Goal: Communication & Community: Answer question/provide support

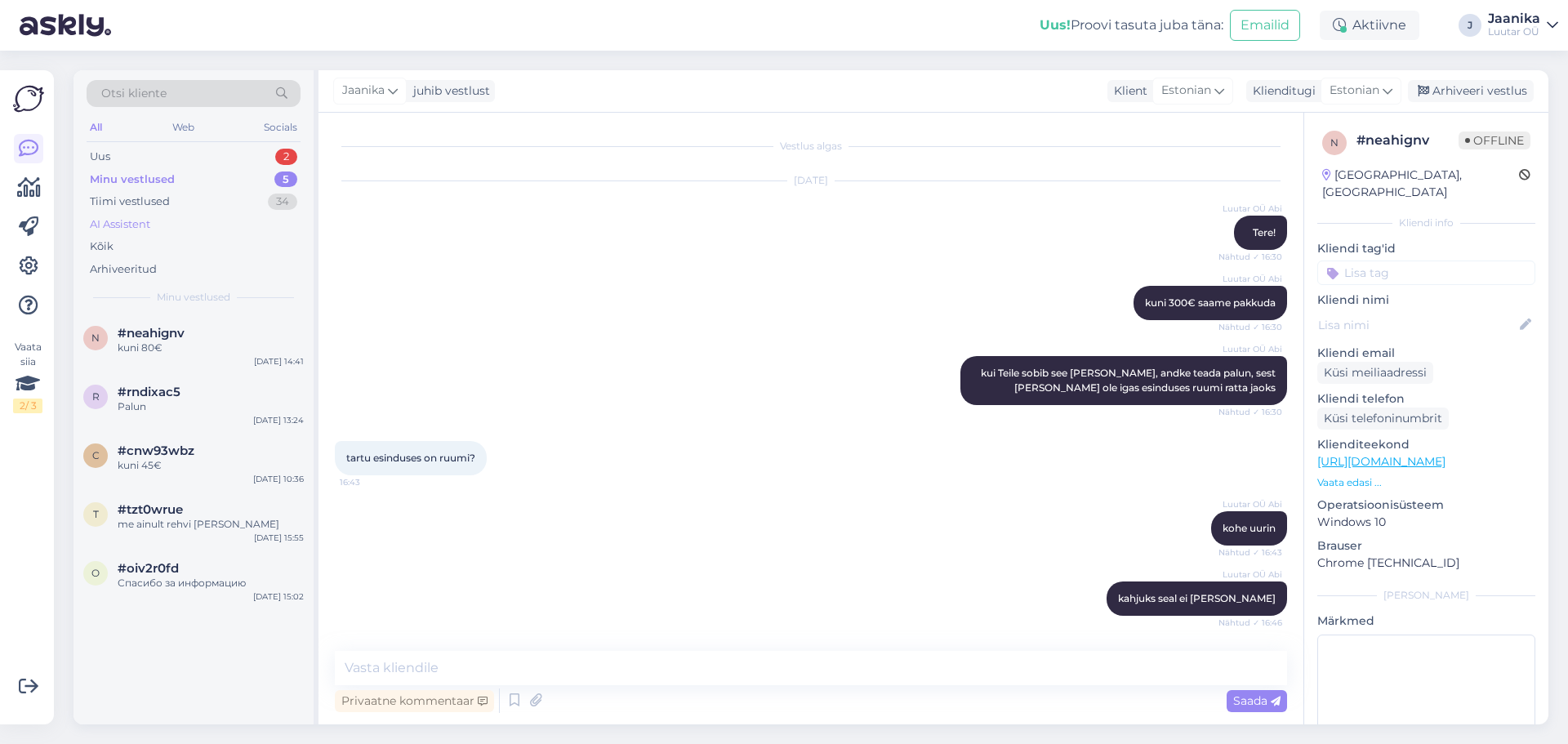
scroll to position [8986, 0]
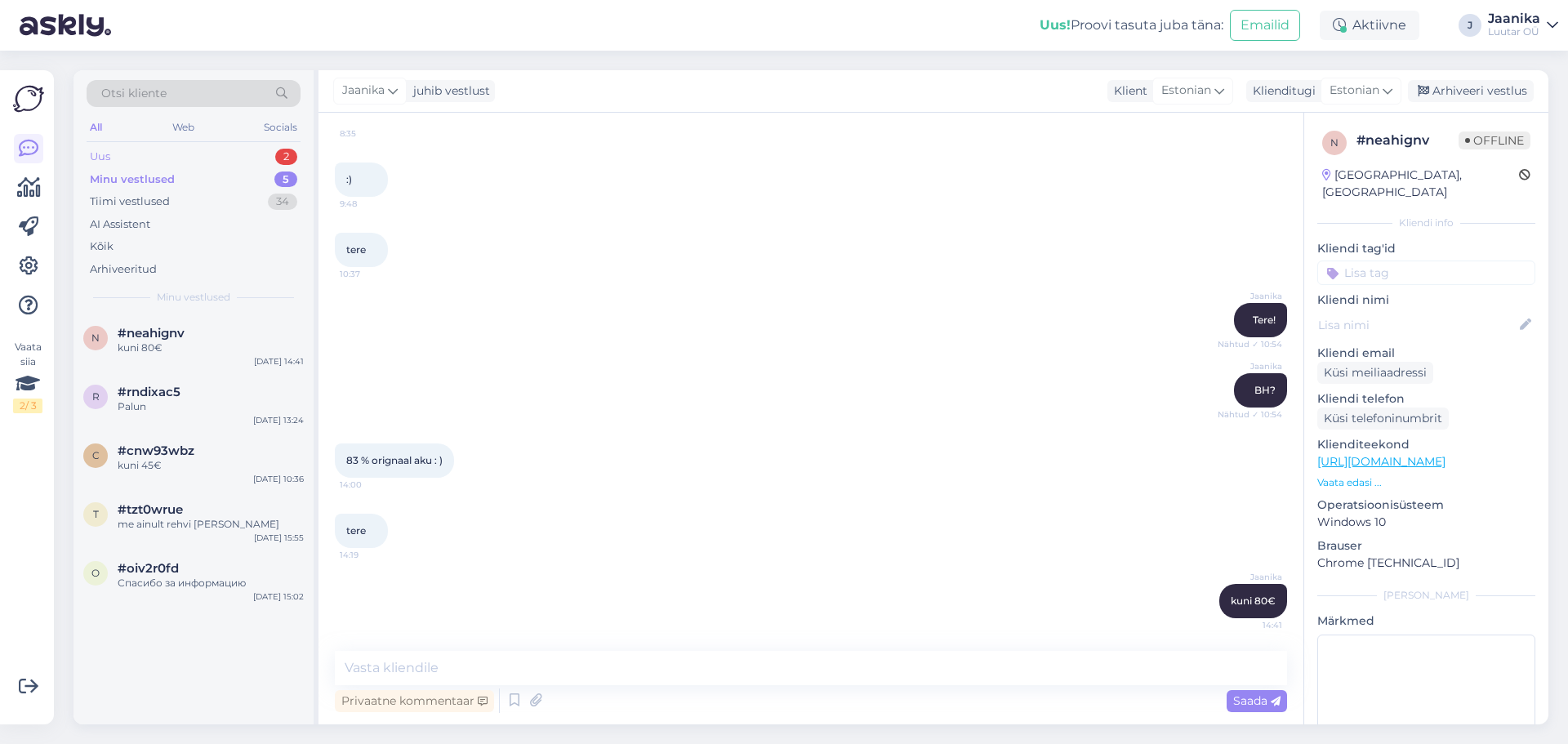
click at [161, 158] on div "Uus 2" at bounding box center [194, 156] width 214 height 23
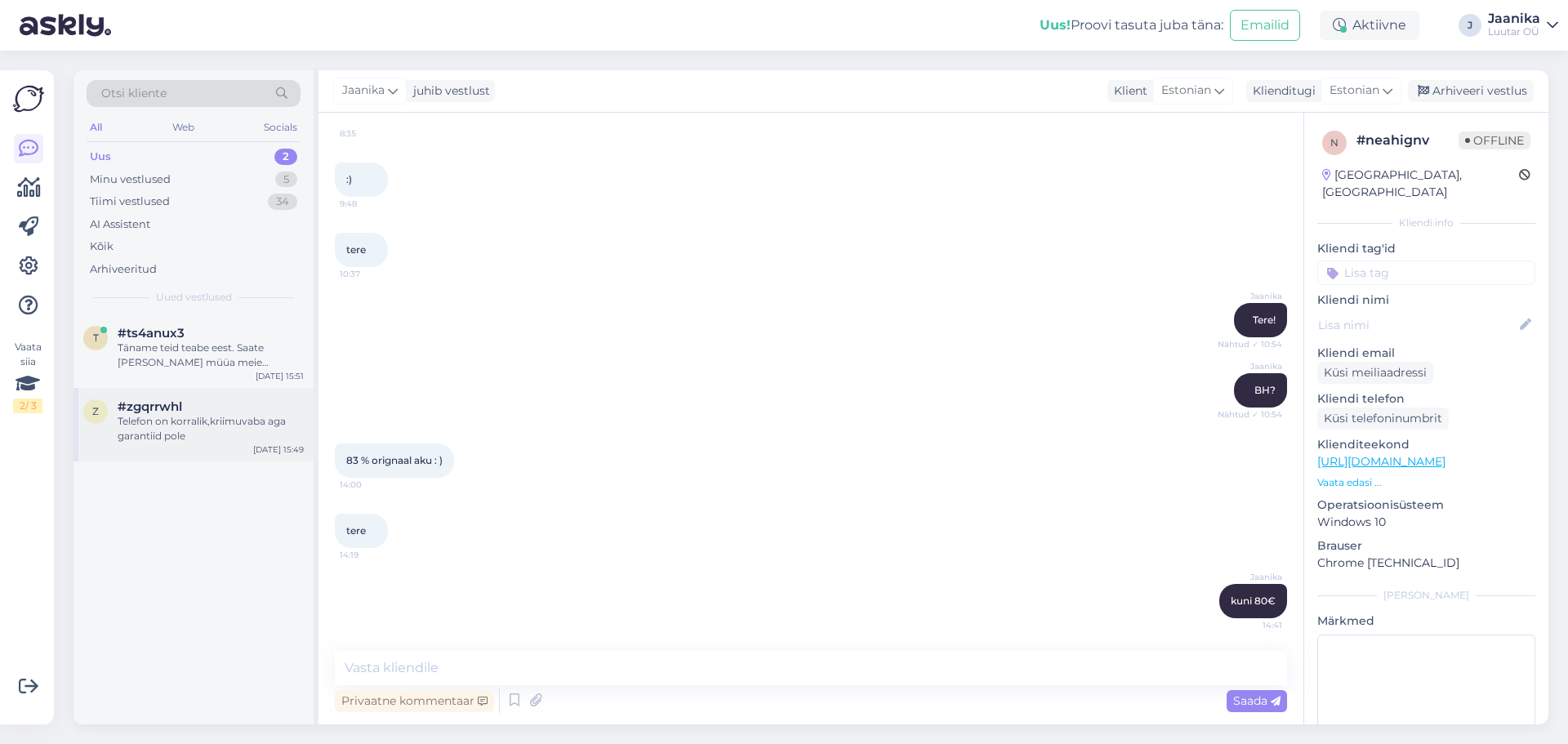
click at [180, 428] on div "Telefon on korralik,kriimuvaba aga garantiid pole" at bounding box center [211, 428] width 186 height 29
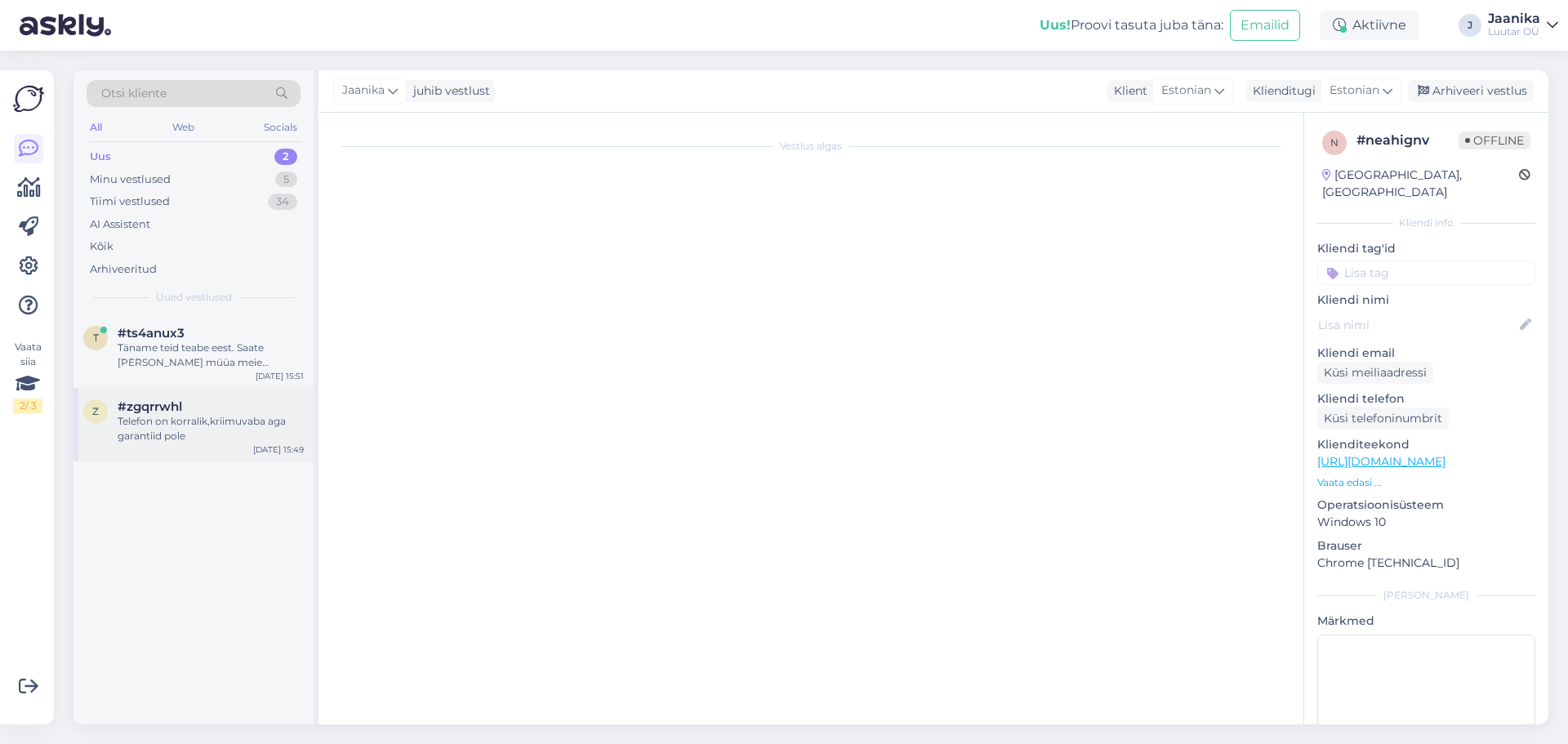
scroll to position [343, 0]
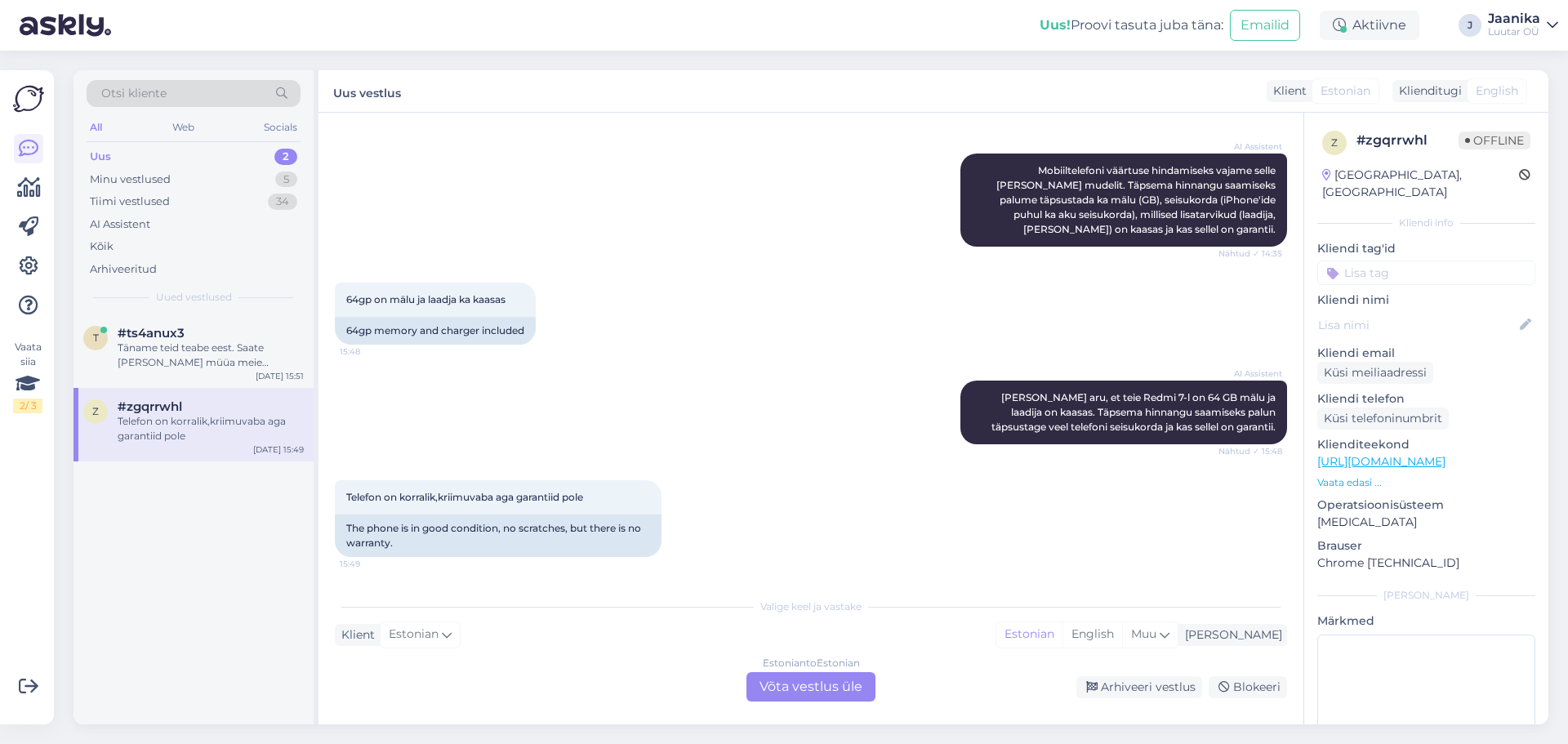
click at [808, 688] on div "Estonian to Estonian Võta vestlus üle" at bounding box center [810, 686] width 129 height 29
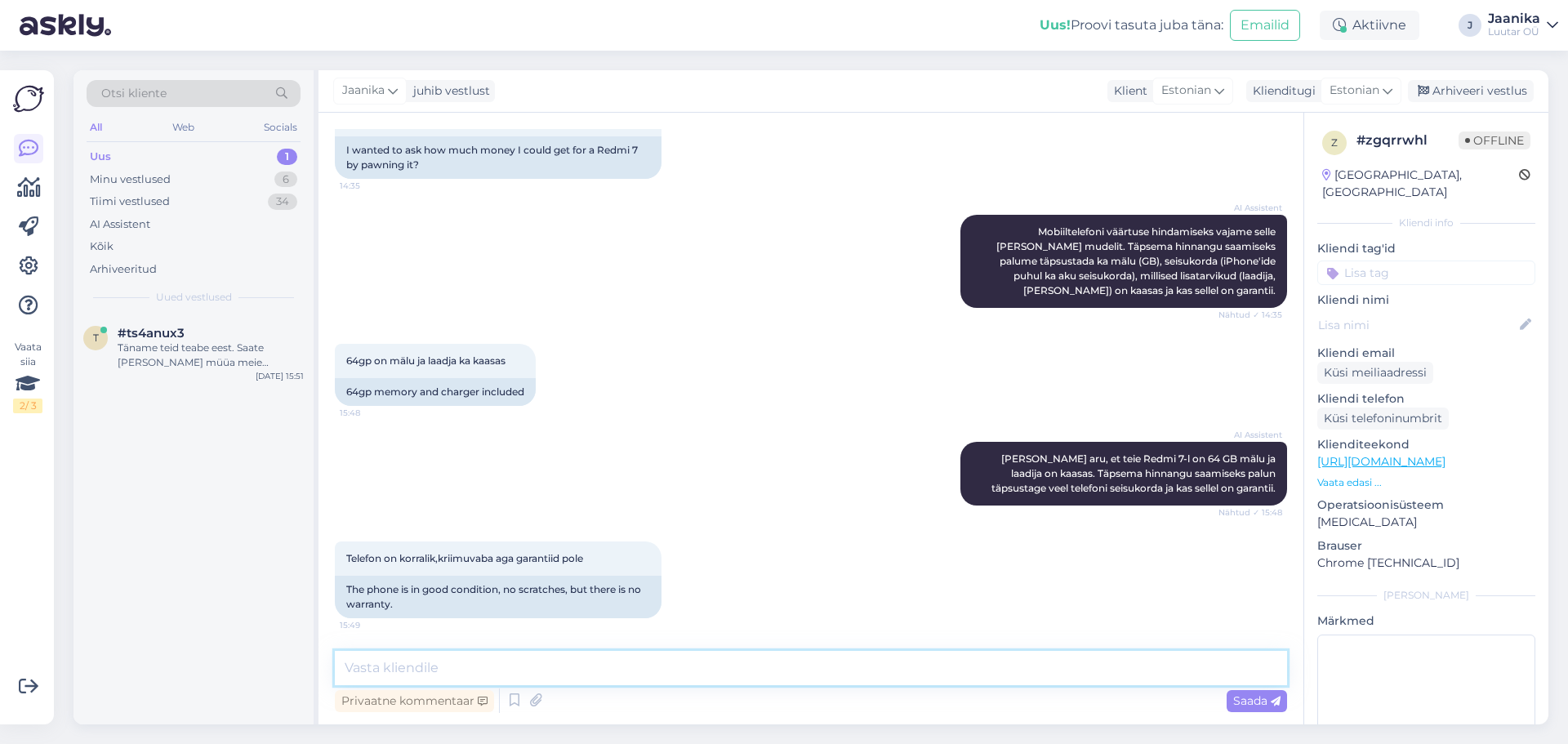
click at [659, 666] on textarea at bounding box center [811, 668] width 952 height 34
type textarea "Tere!"
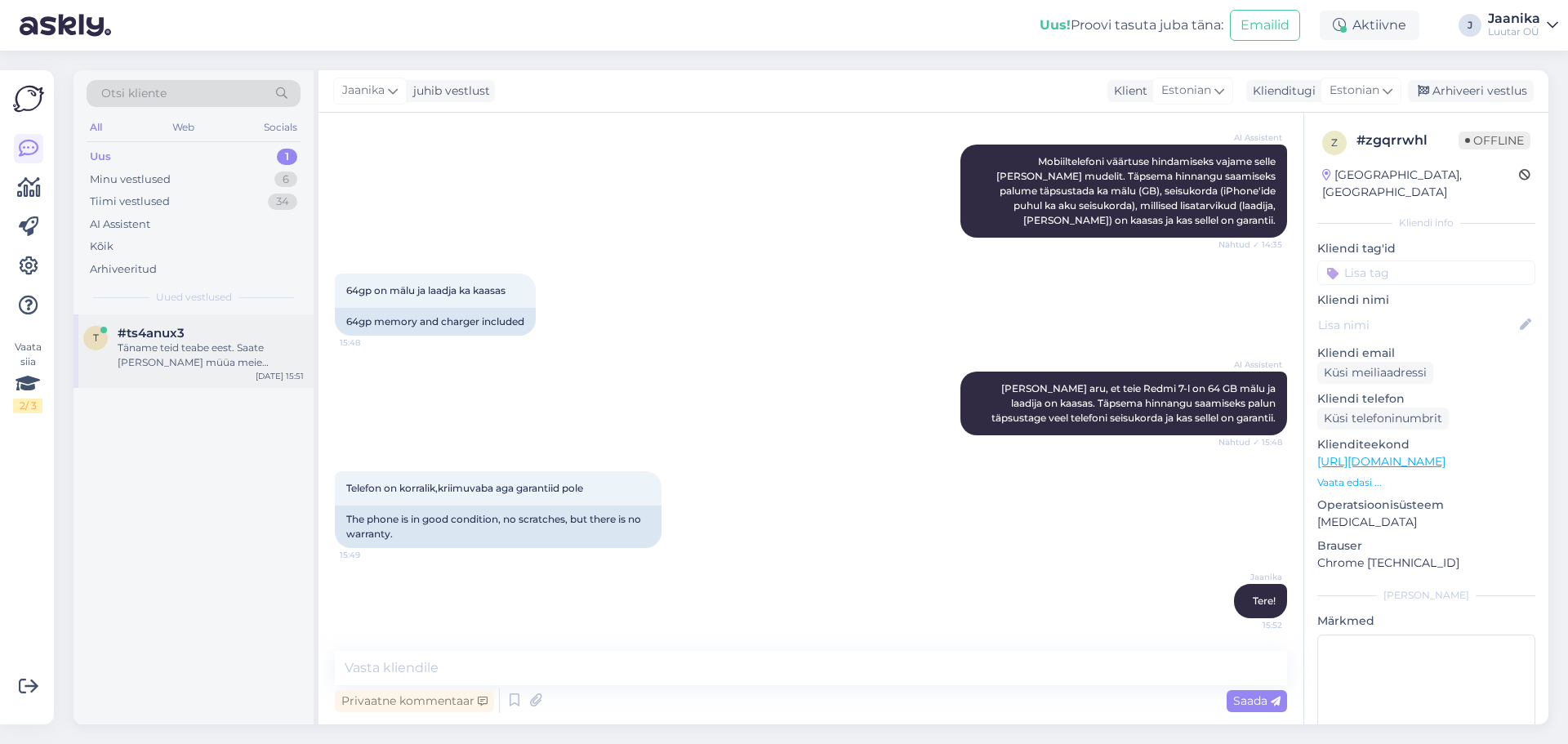
click at [181, 352] on div "Täname teid teabe eest. Saate [PERSON_NAME] müüa meie esinduses kohapeal. Raha …" at bounding box center [211, 355] width 186 height 29
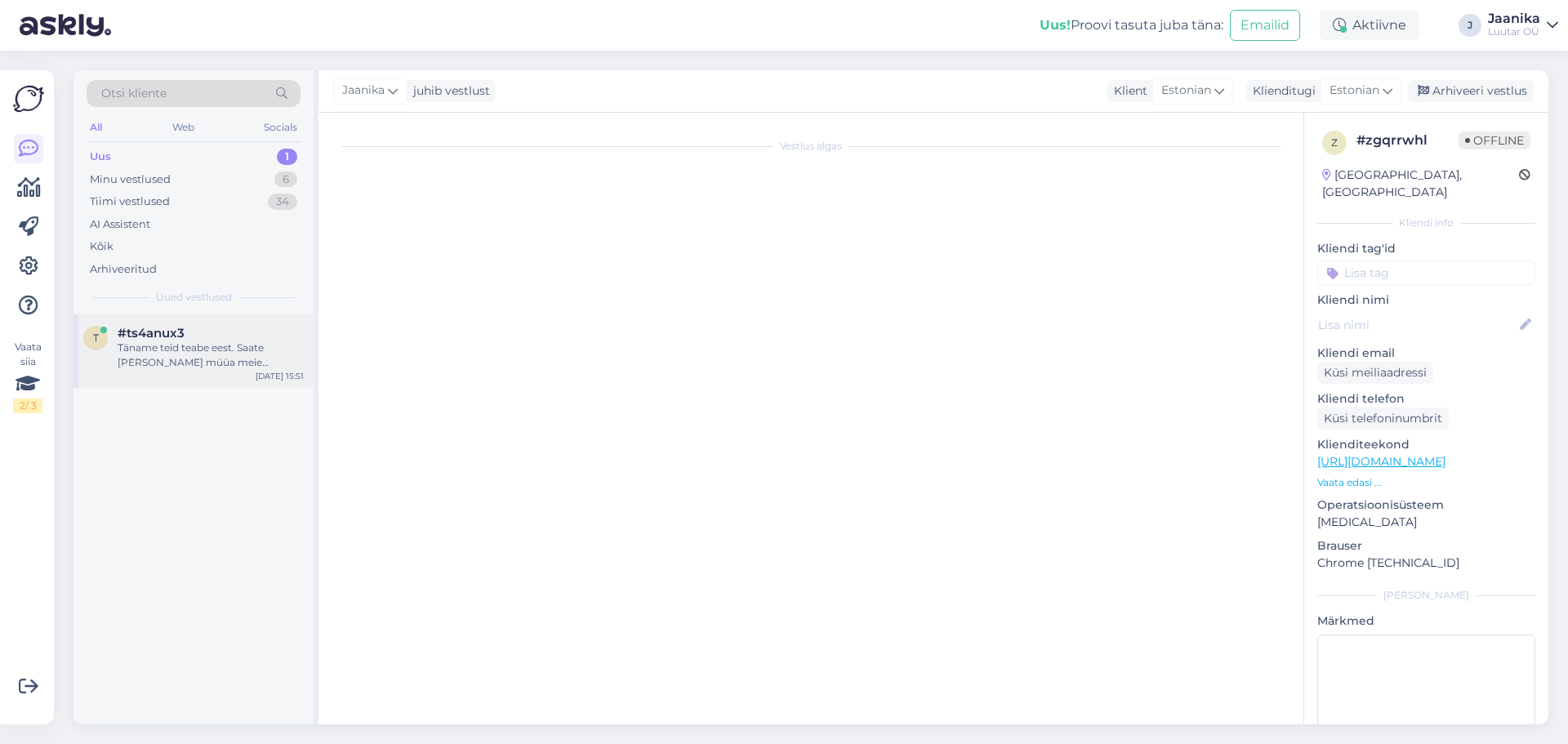
scroll to position [772, 0]
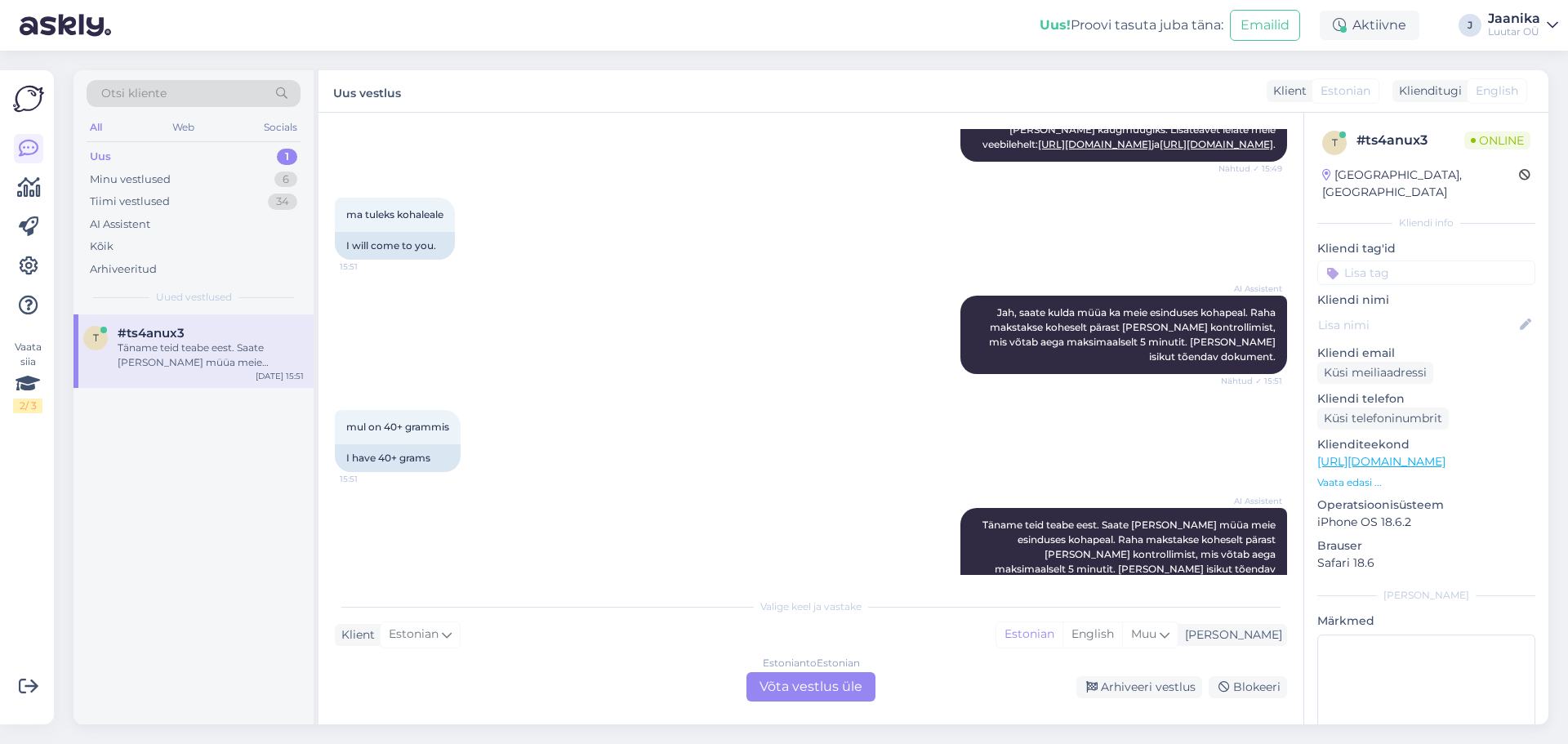
click at [801, 690] on div "Estonian to Estonian Võta vestlus üle" at bounding box center [810, 686] width 129 height 29
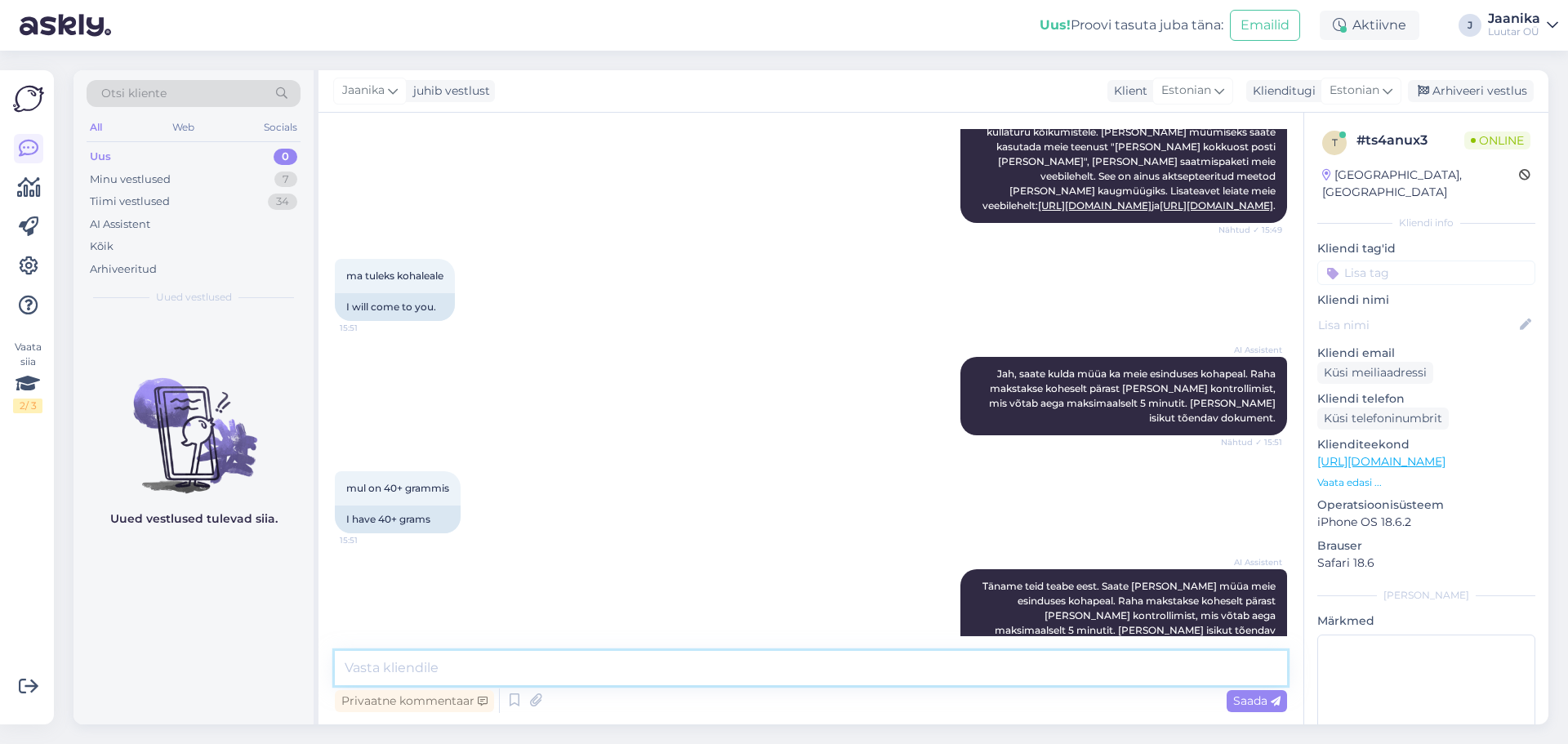
click at [548, 665] on textarea at bounding box center [811, 668] width 952 height 34
type textarea "Tere"
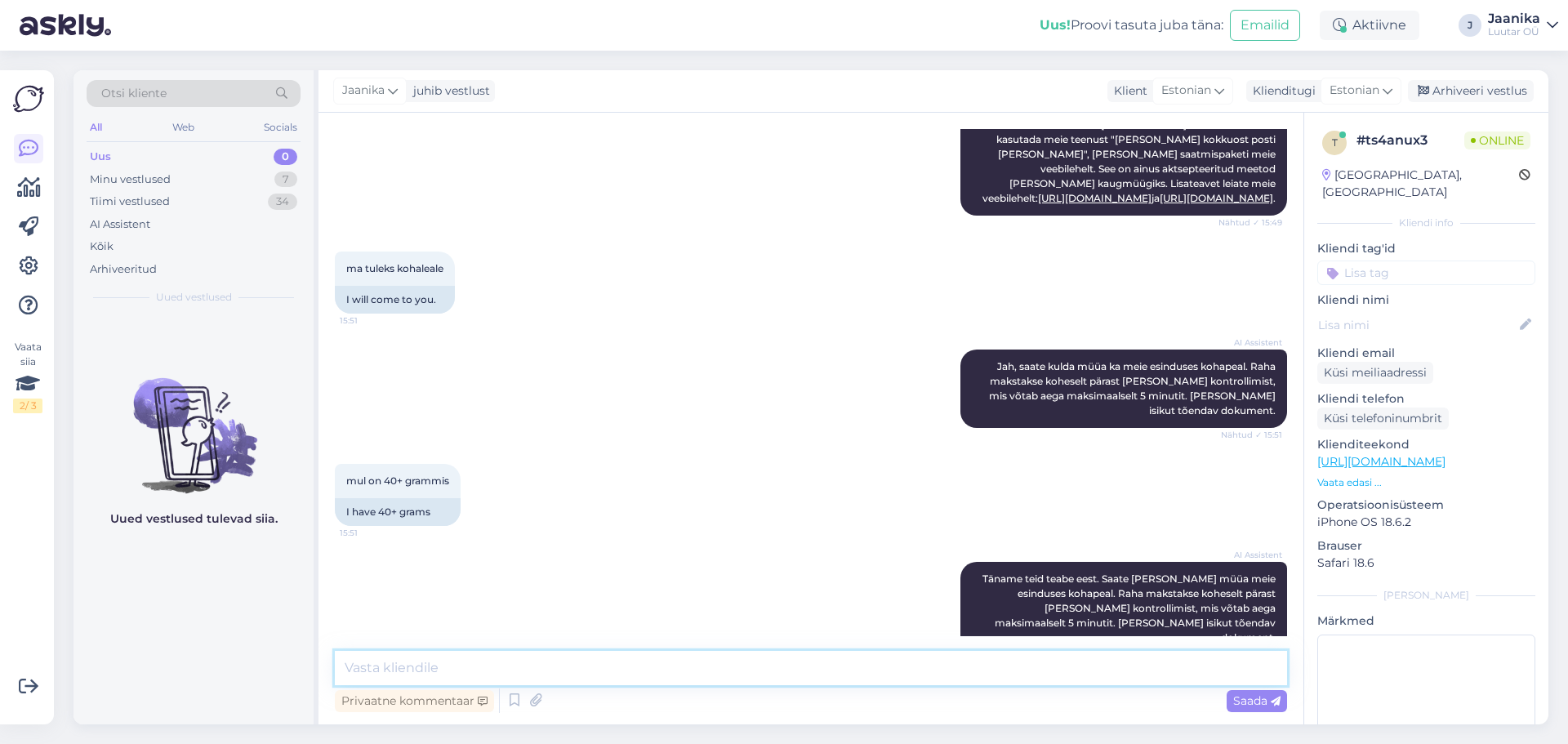
scroll to position [781, 0]
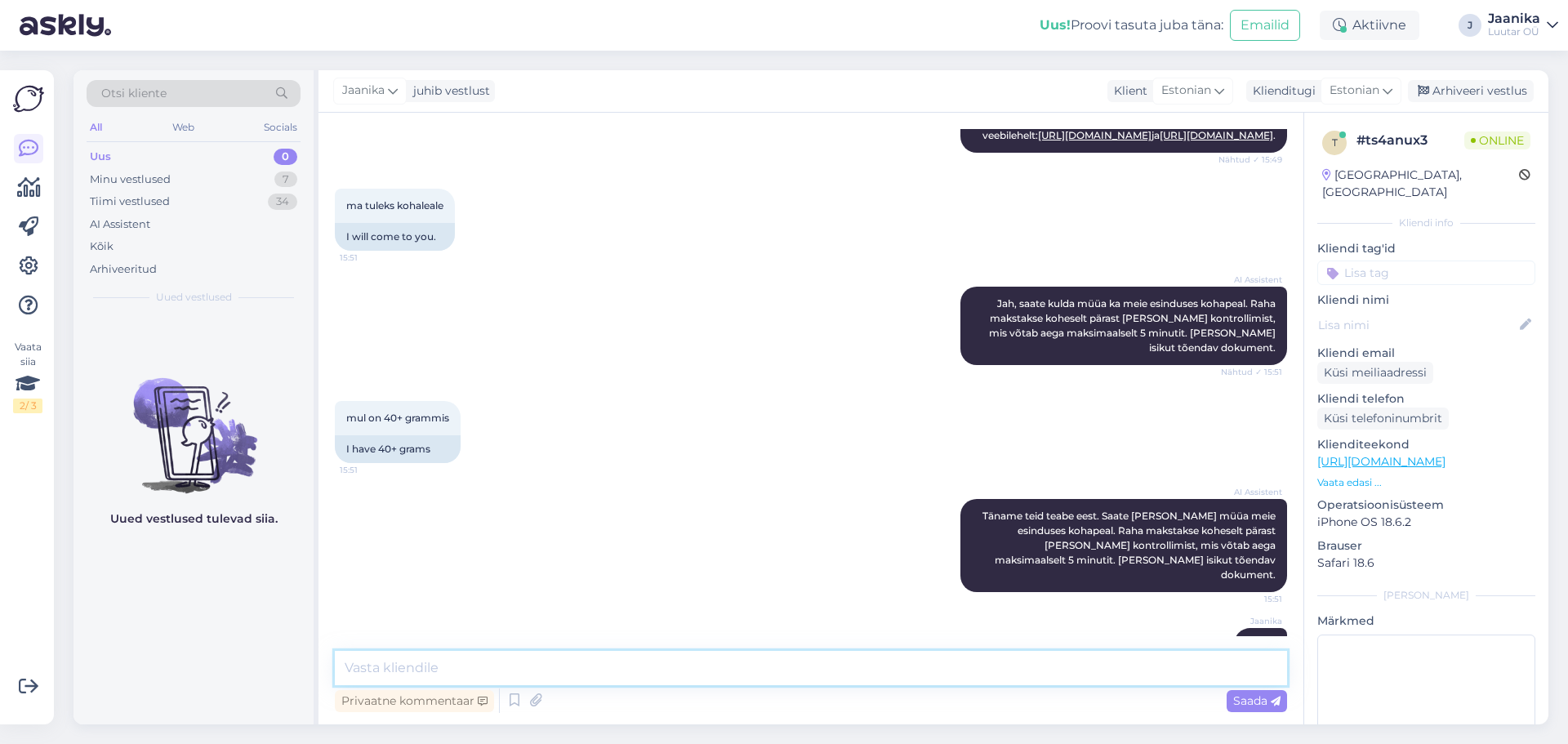
click at [550, 676] on textarea at bounding box center [811, 668] width 952 height 34
type textarea "tehingu tegemiseks peab olema täisealine."
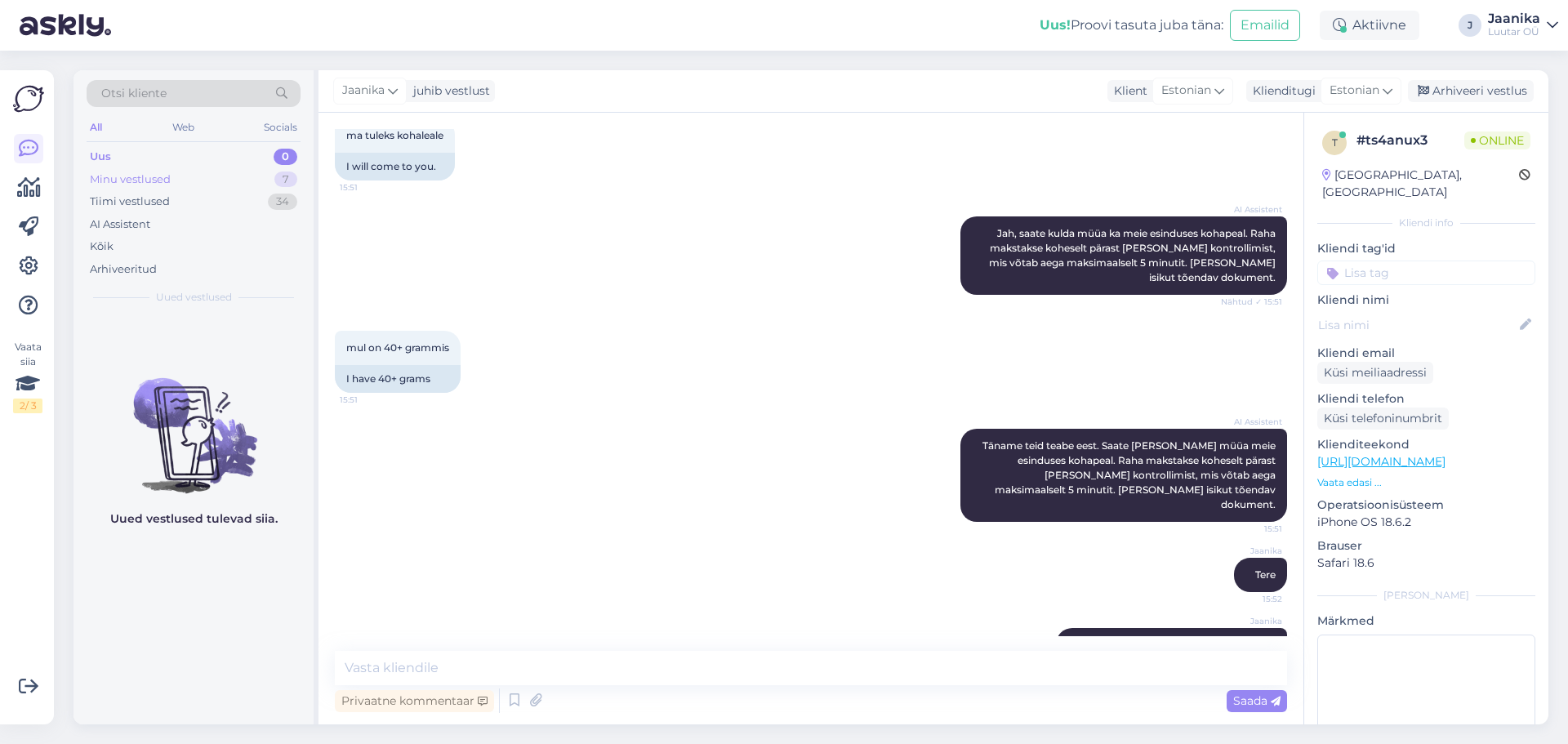
click at [143, 176] on div "Minu vestlused" at bounding box center [130, 179] width 81 height 17
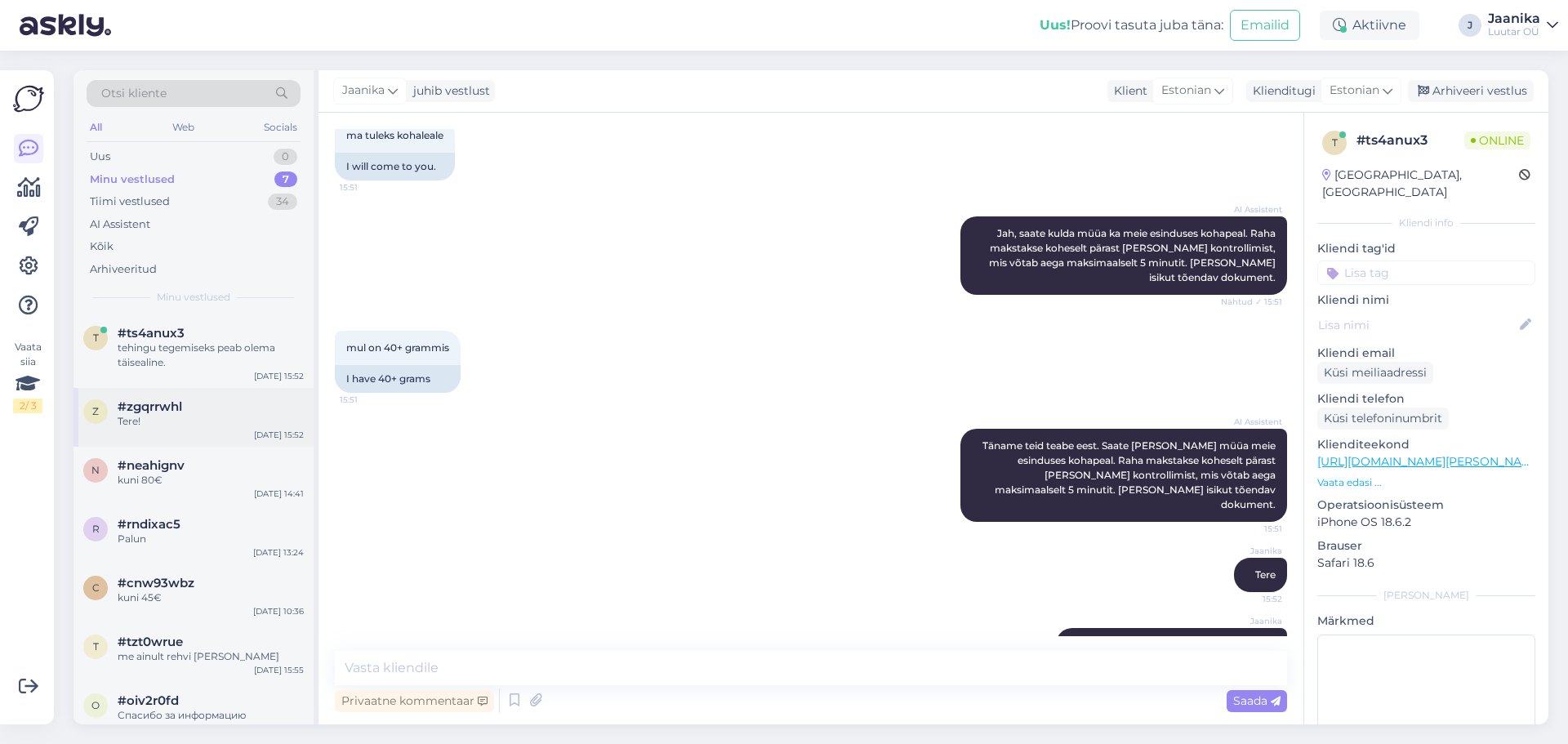
click at [162, 424] on div "Tere!" at bounding box center [211, 421] width 186 height 15
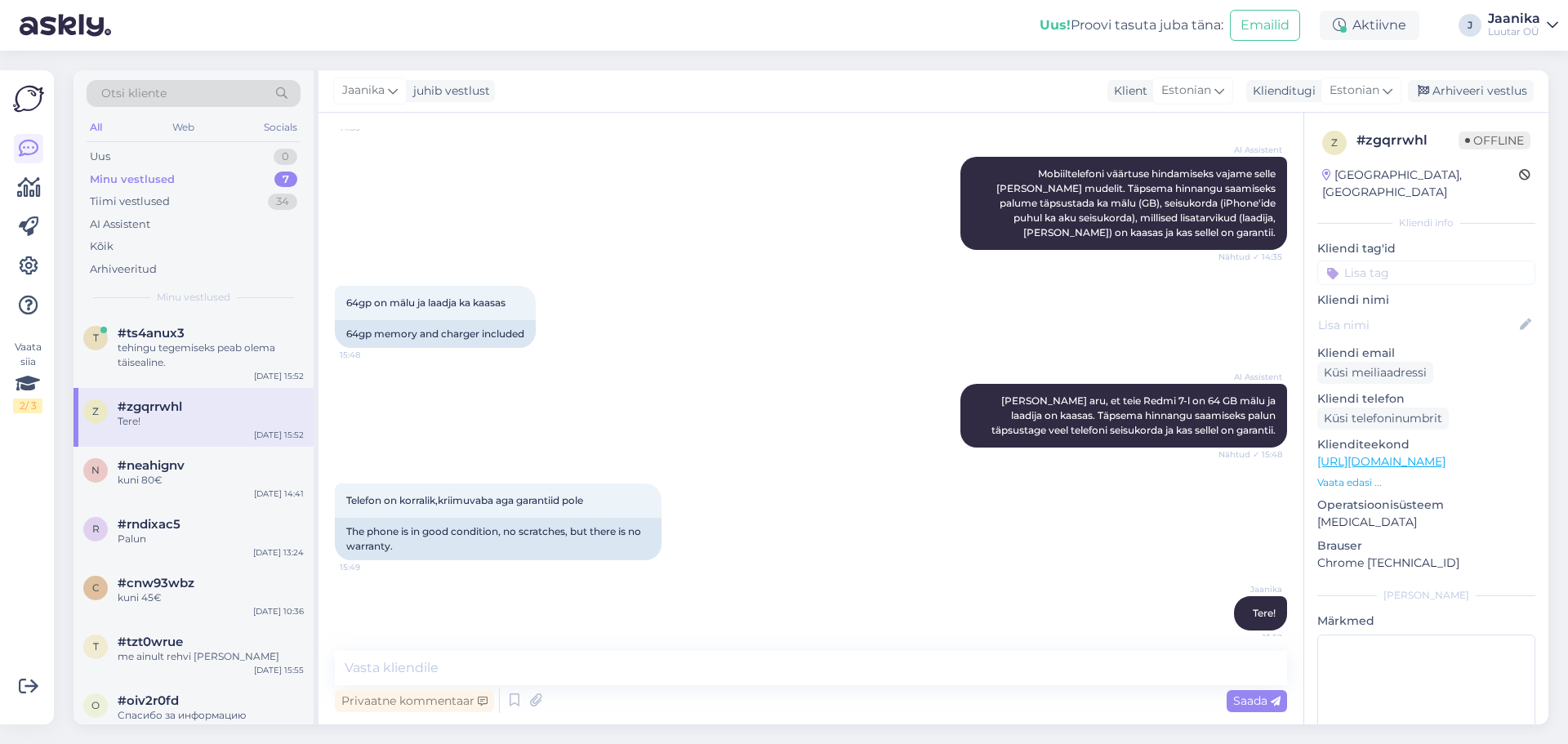
scroll to position [352, 0]
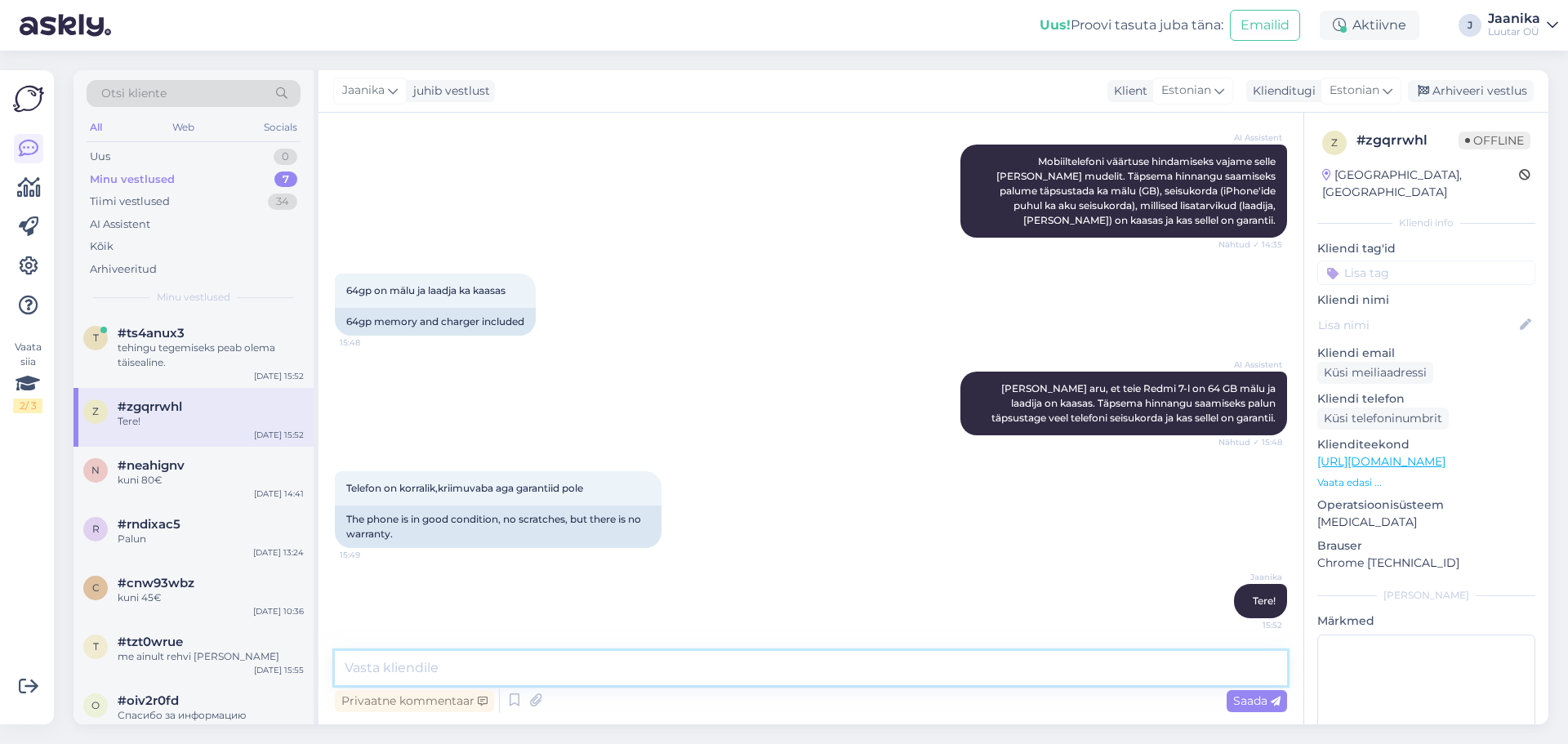
click at [582, 668] on textarea at bounding box center [811, 668] width 952 height 34
type textarea "kuni 20€"
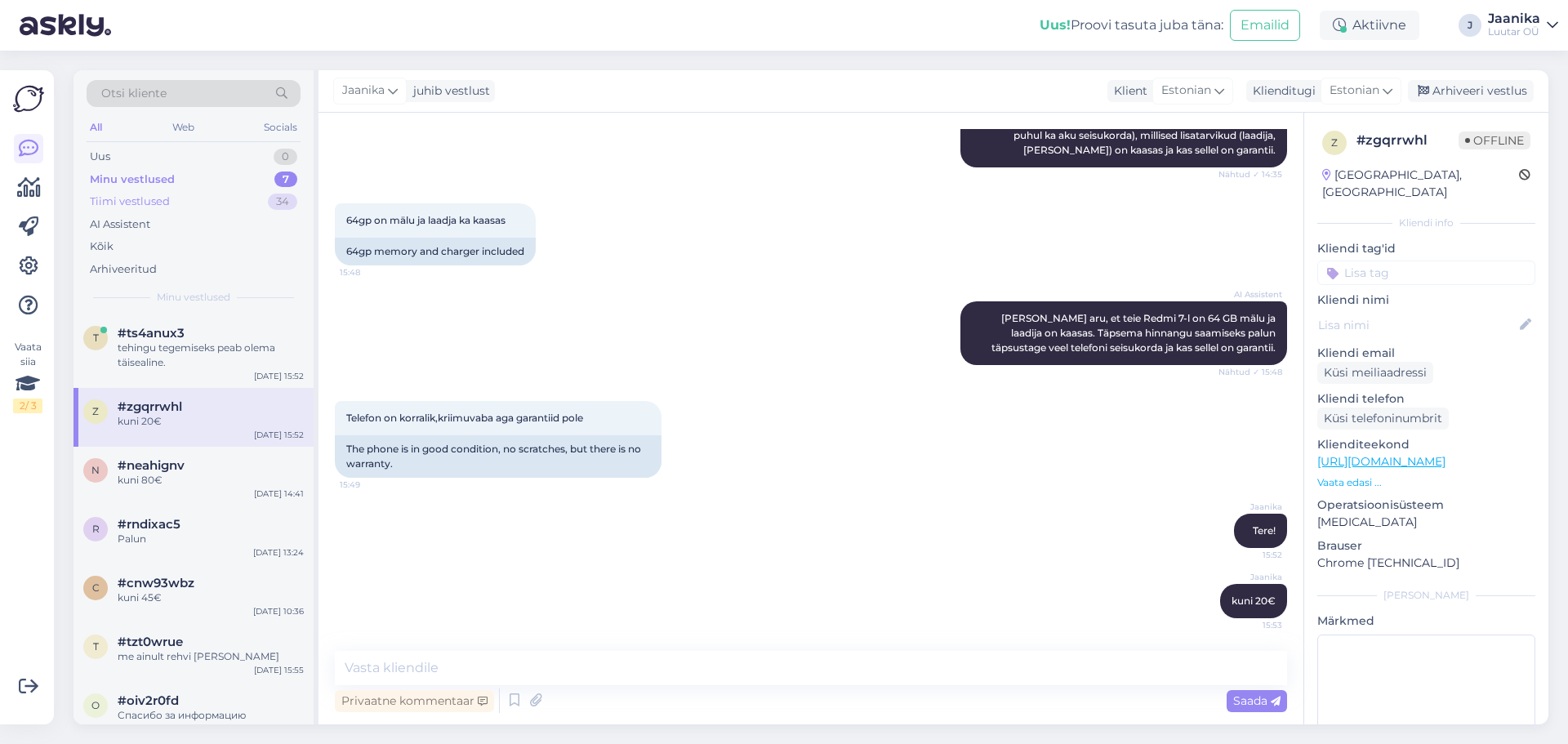
click at [148, 200] on div "Tiimi vestlused" at bounding box center [129, 201] width 80 height 17
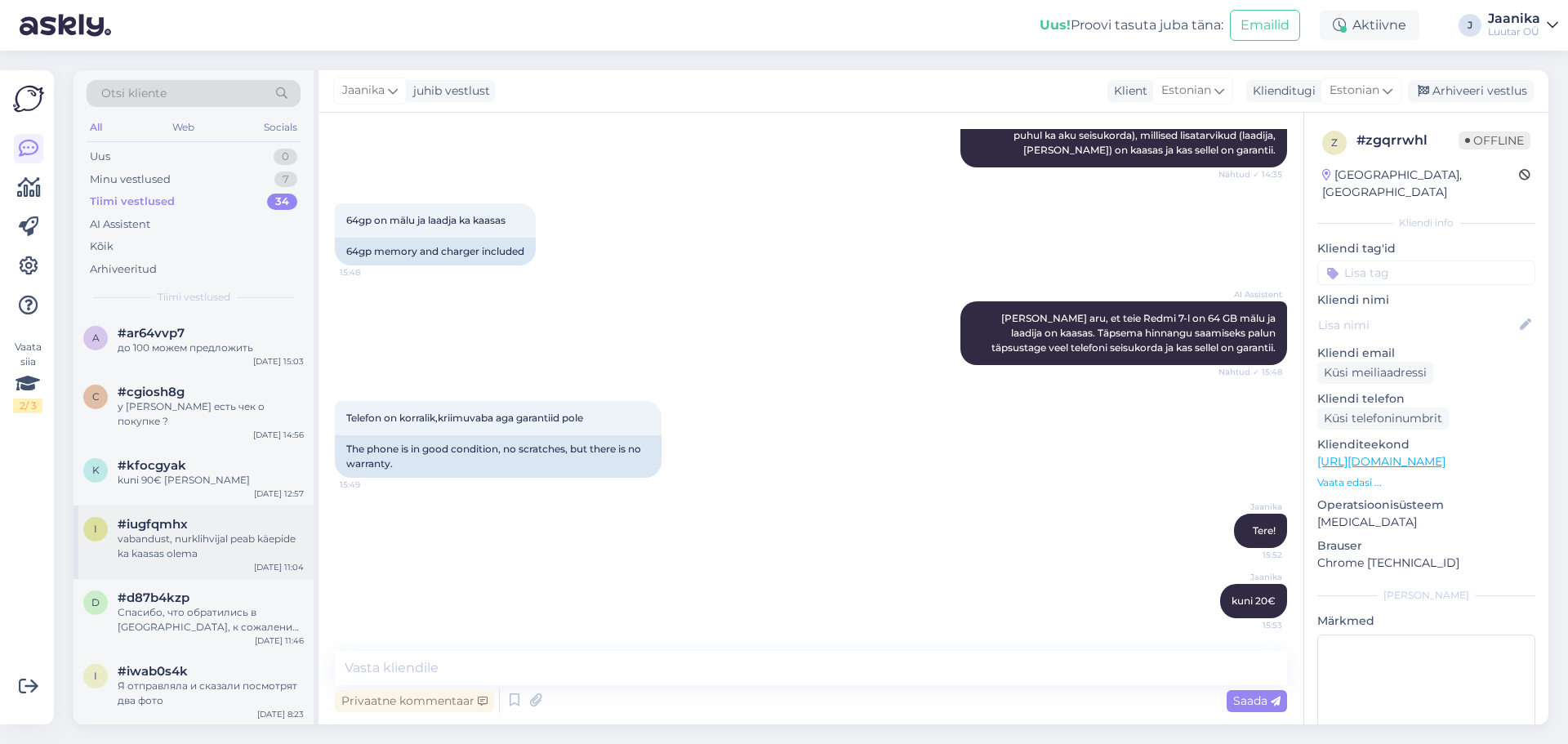
scroll to position [245, 0]
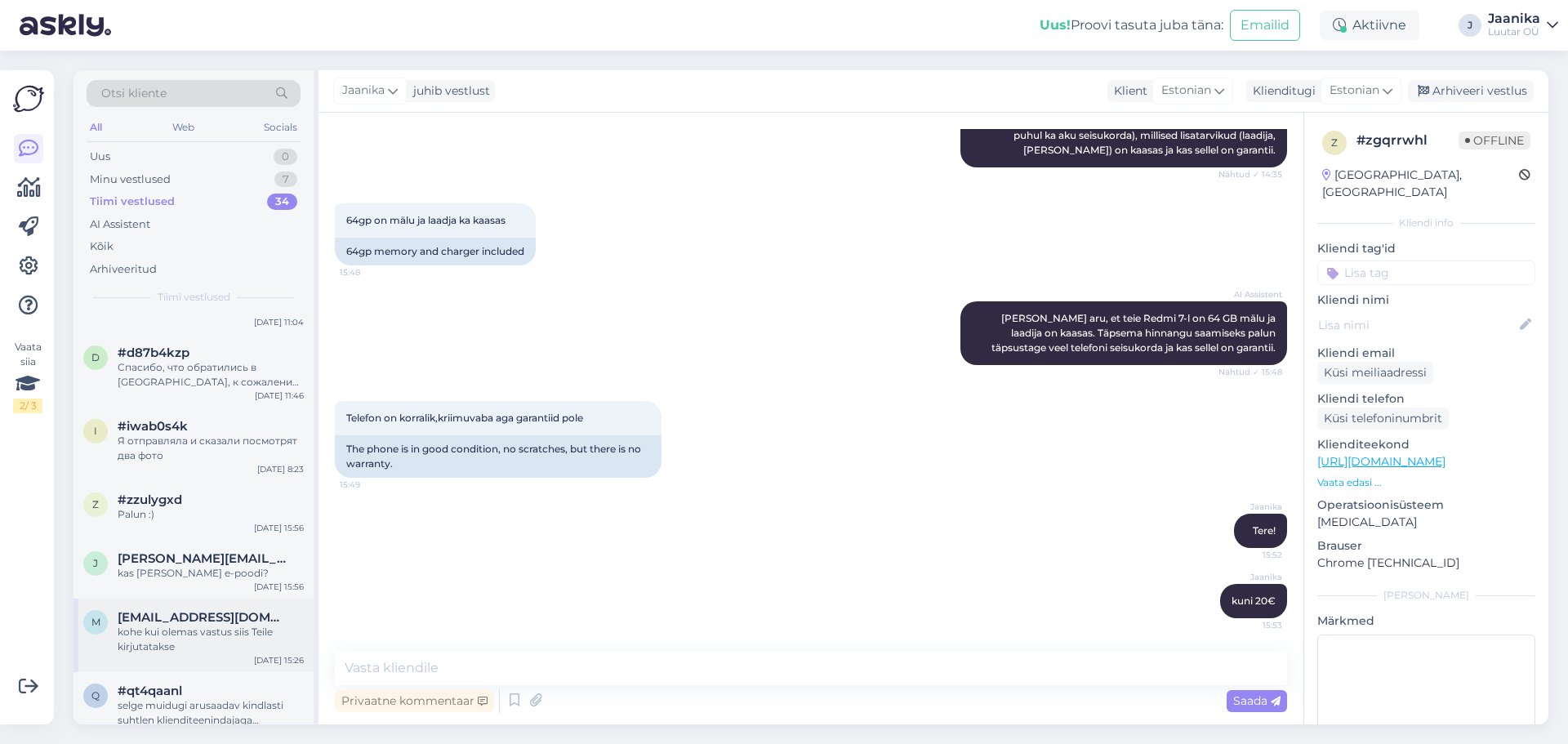
click at [210, 610] on span "[EMAIL_ADDRESS][DOMAIN_NAME]" at bounding box center [202, 617] width 170 height 15
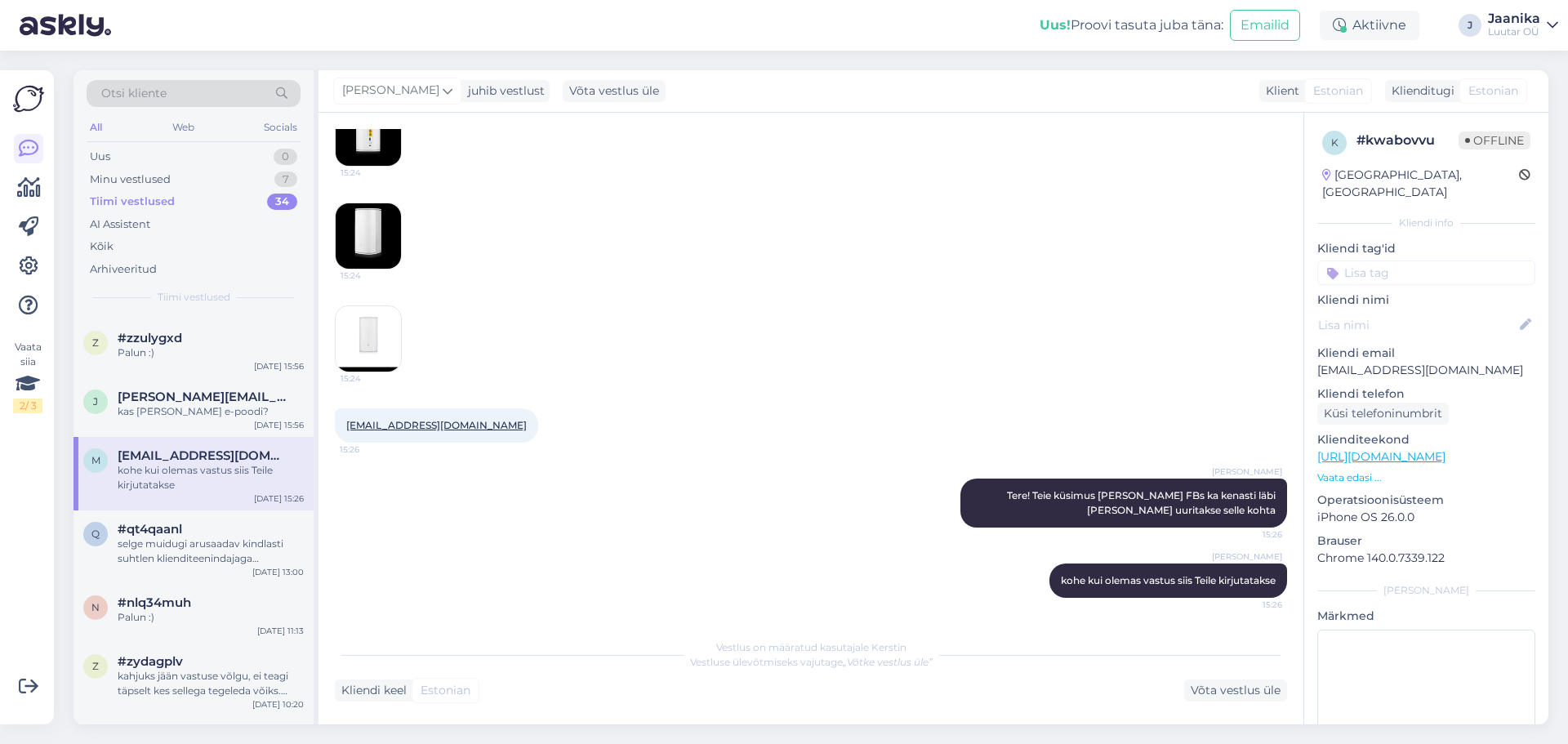
scroll to position [408, 0]
click at [136, 538] on div "selge muidugi arusaadav kindlasti suhtlen klienditeenindajaga [PERSON_NAME] oll…" at bounding box center [211, 549] width 186 height 29
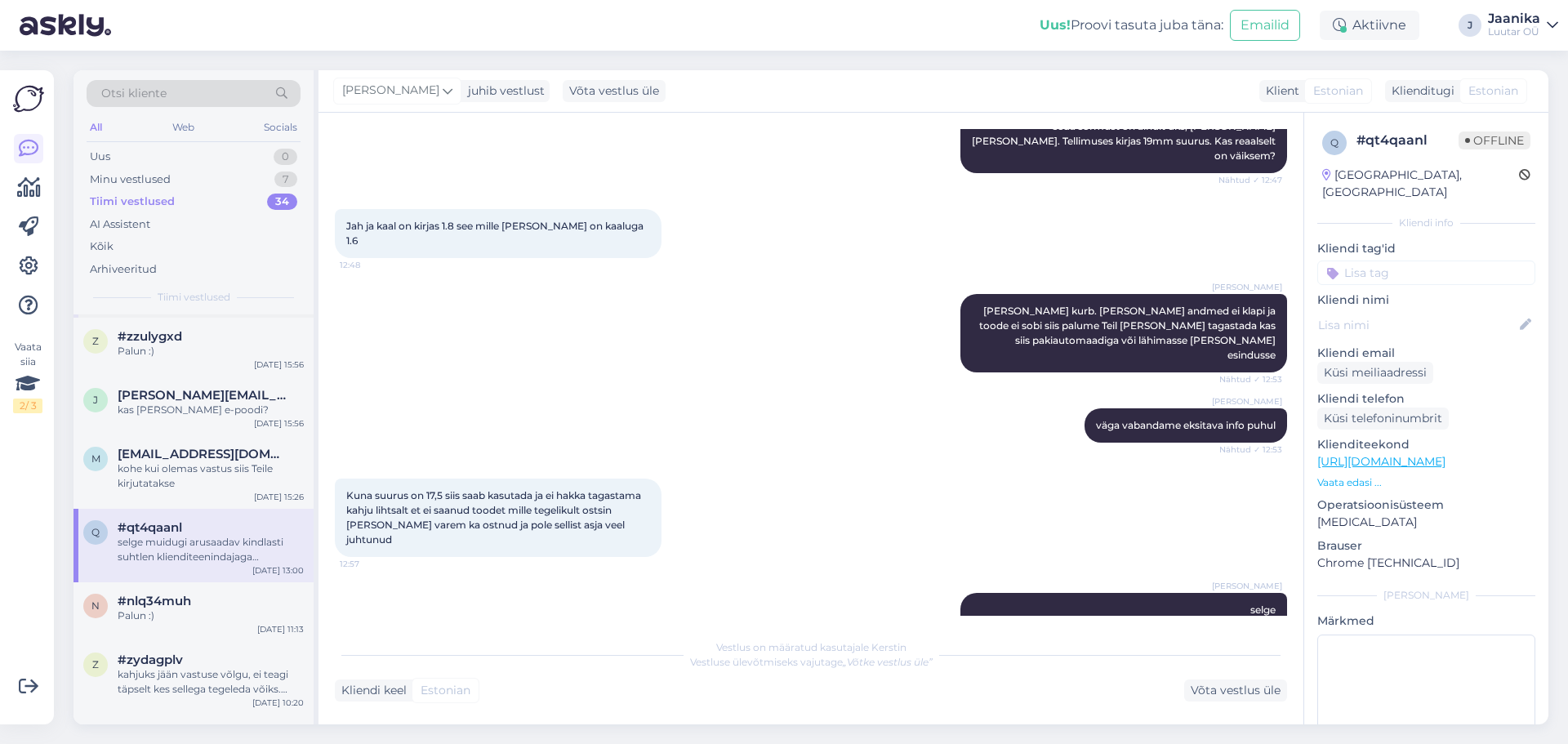
scroll to position [163, 0]
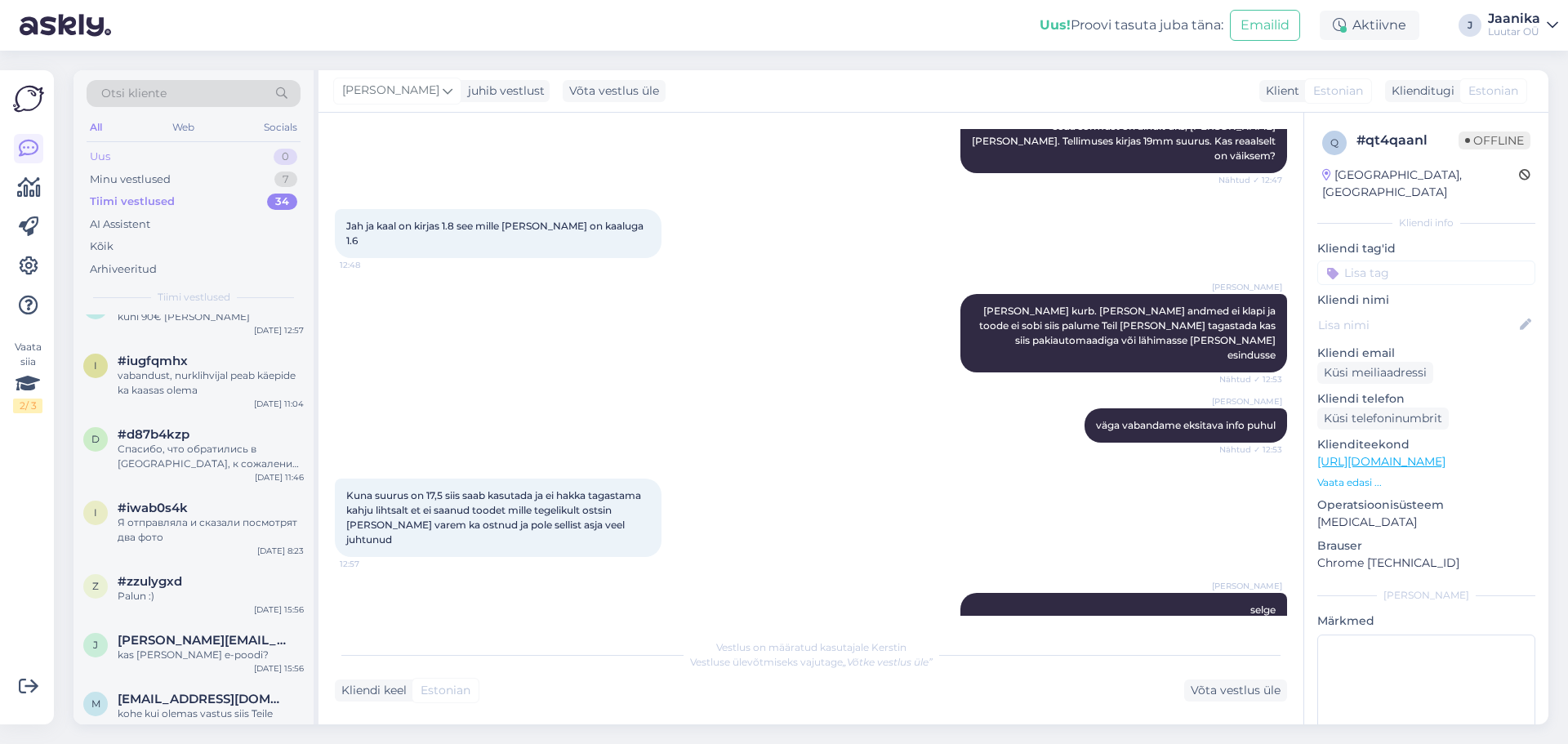
click at [102, 158] on div "Uus" at bounding box center [99, 156] width 20 height 17
